Goal: Task Accomplishment & Management: Use online tool/utility

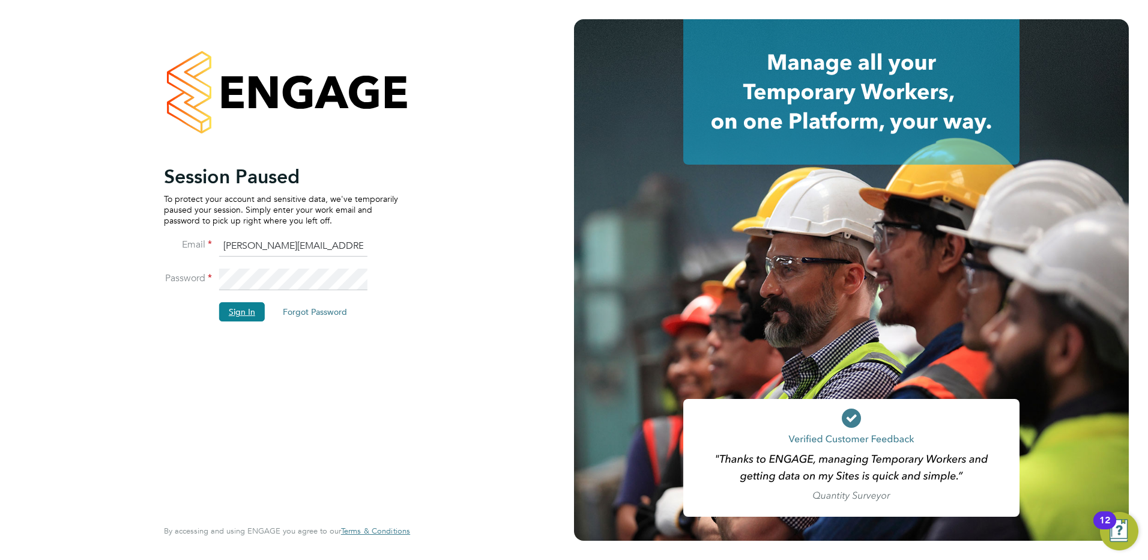
click at [255, 313] on button "Sign In" at bounding box center [242, 311] width 46 height 19
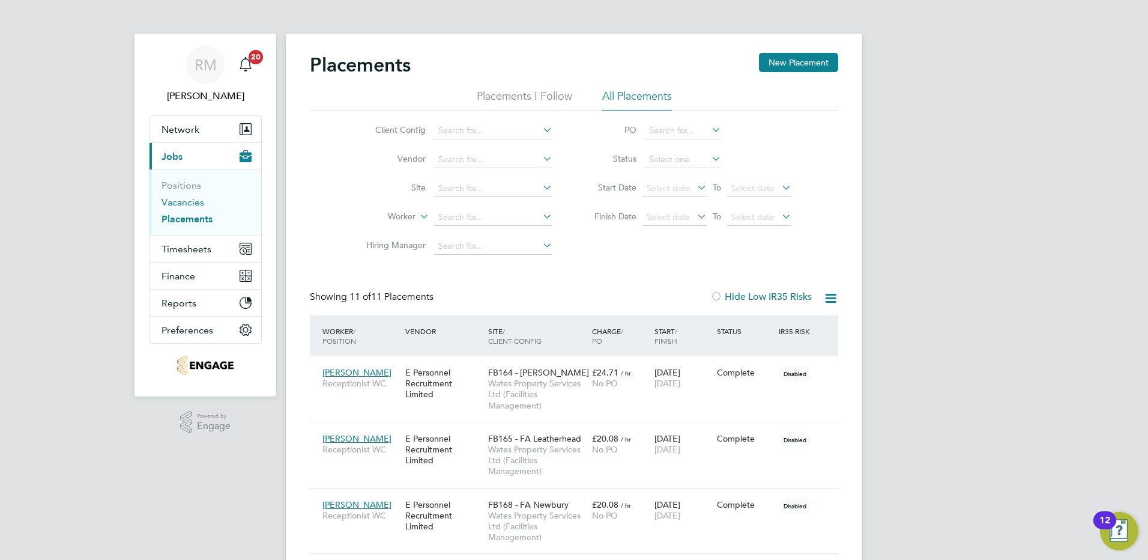
click at [177, 203] on link "Vacancies" at bounding box center [183, 201] width 43 height 11
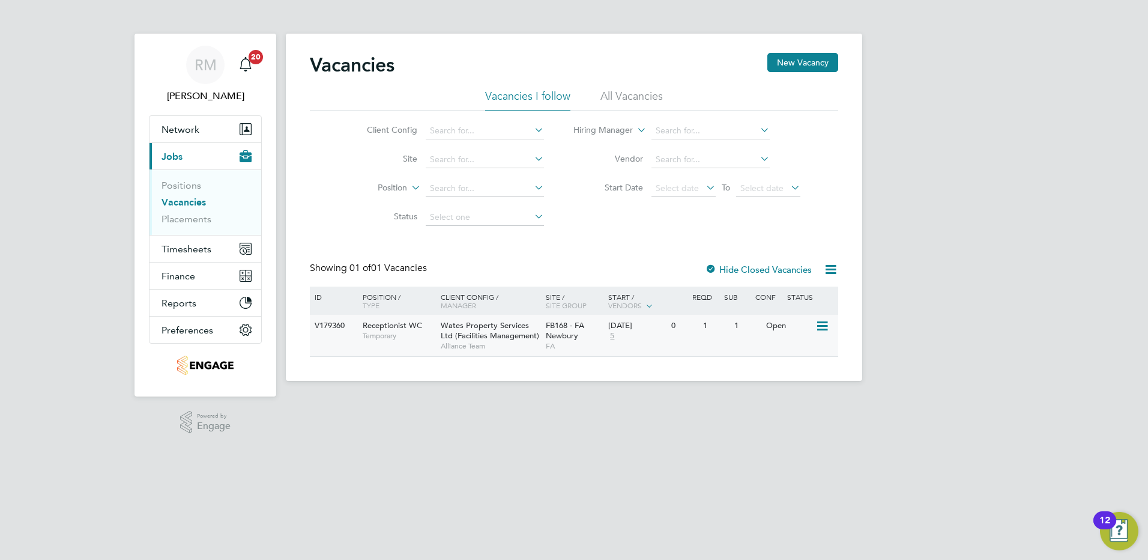
click at [508, 328] on span "Wates Property Services Ltd (Facilities Management)" at bounding box center [490, 330] width 99 height 20
